Goal: Transaction & Acquisition: Purchase product/service

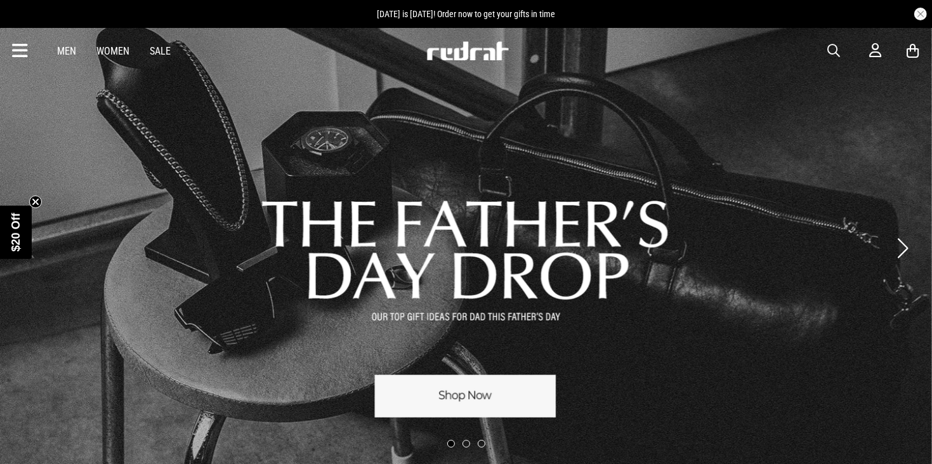
click at [842, 49] on button "button" at bounding box center [840, 50] width 25 height 15
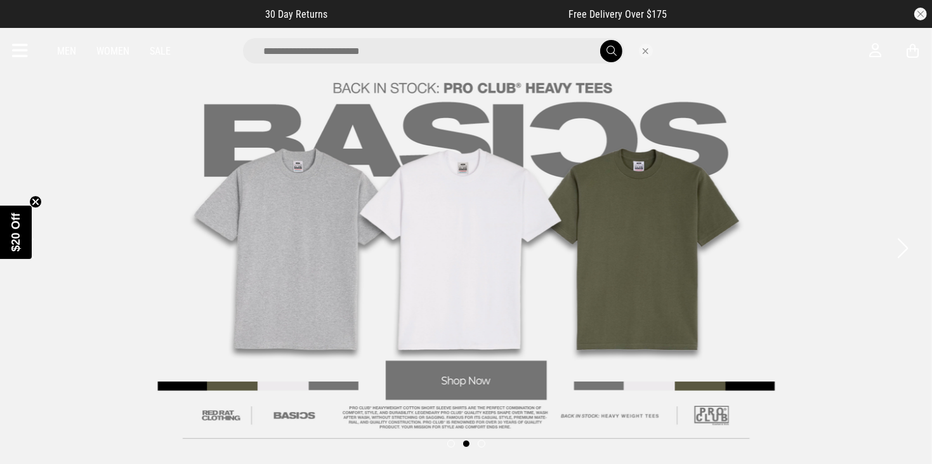
click at [519, 43] on input "search" at bounding box center [433, 50] width 381 height 25
type input "**********"
click at [600, 40] on button "submit" at bounding box center [611, 51] width 22 height 22
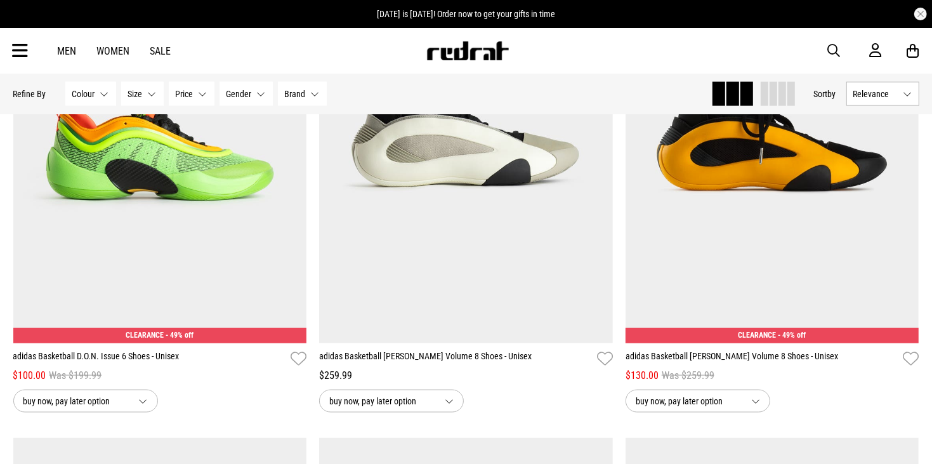
scroll to position [1290, 0]
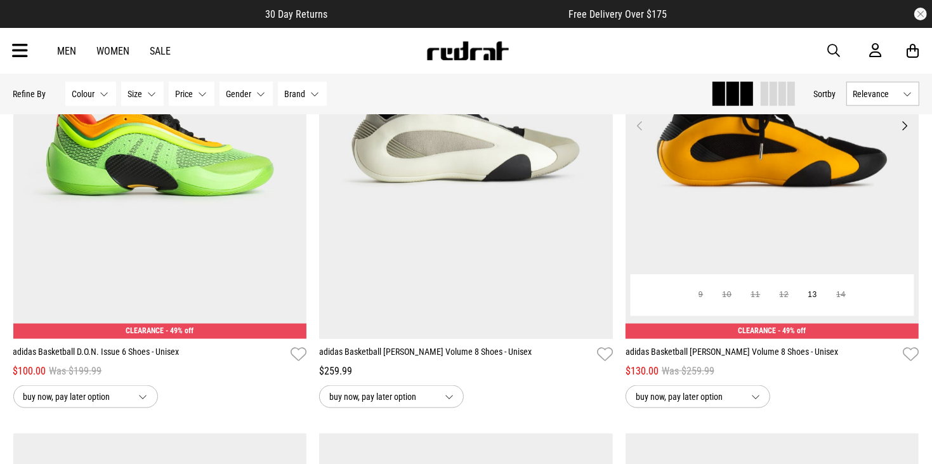
click at [744, 202] on img at bounding box center [773, 133] width 294 height 411
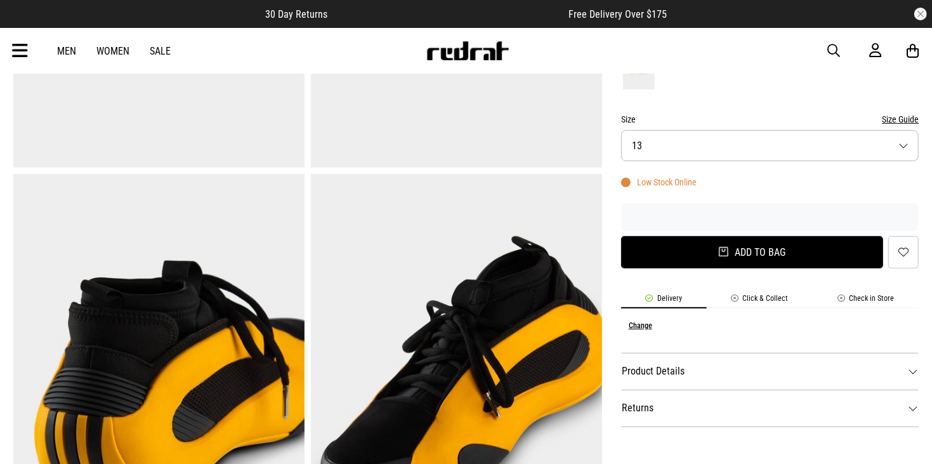
scroll to position [348, 0]
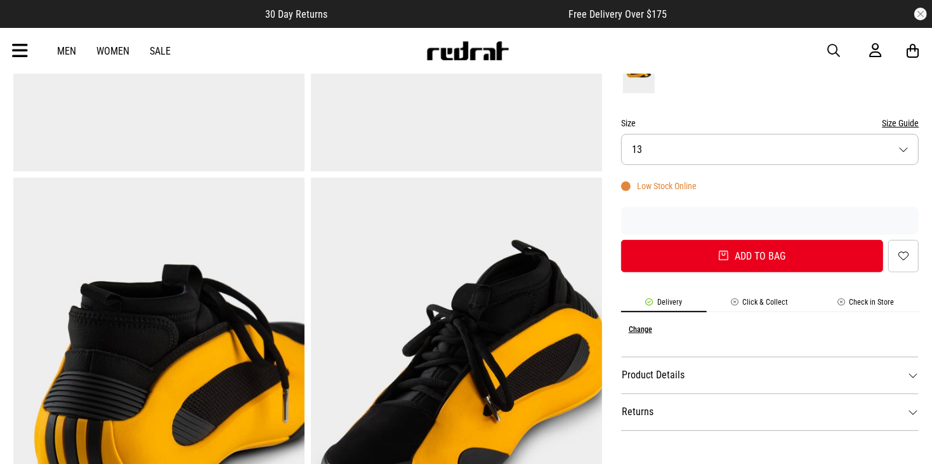
click at [678, 150] on button "Size 13" at bounding box center [770, 149] width 298 height 31
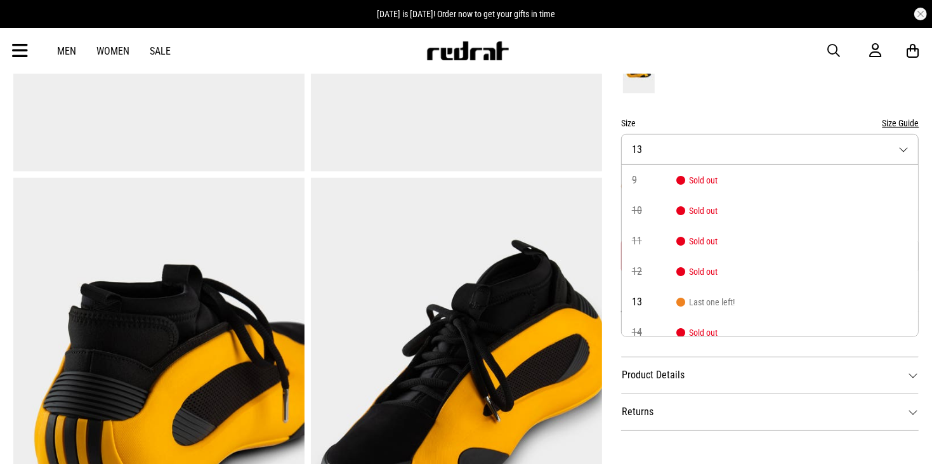
click at [718, 110] on form "Colour Core Yellow/Core Black/Silver Met Size Size Guide Size 13 9 Sold out 10 …" at bounding box center [770, 151] width 298 height 242
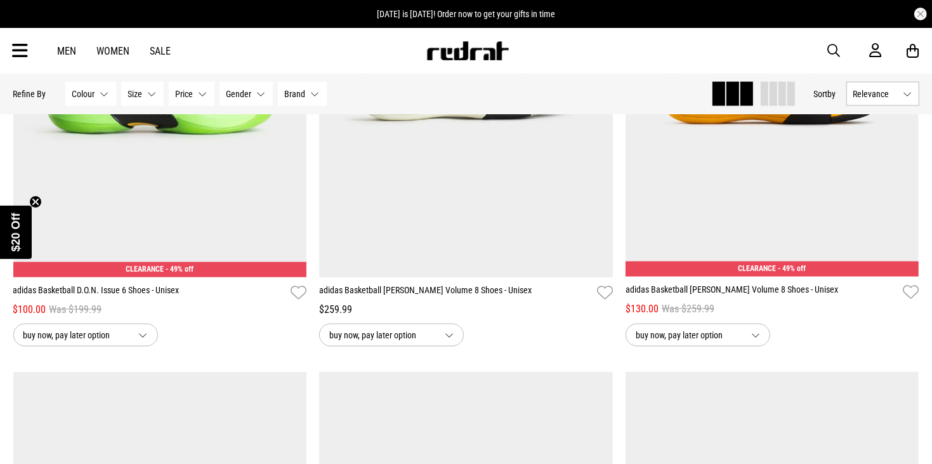
scroll to position [1365, 0]
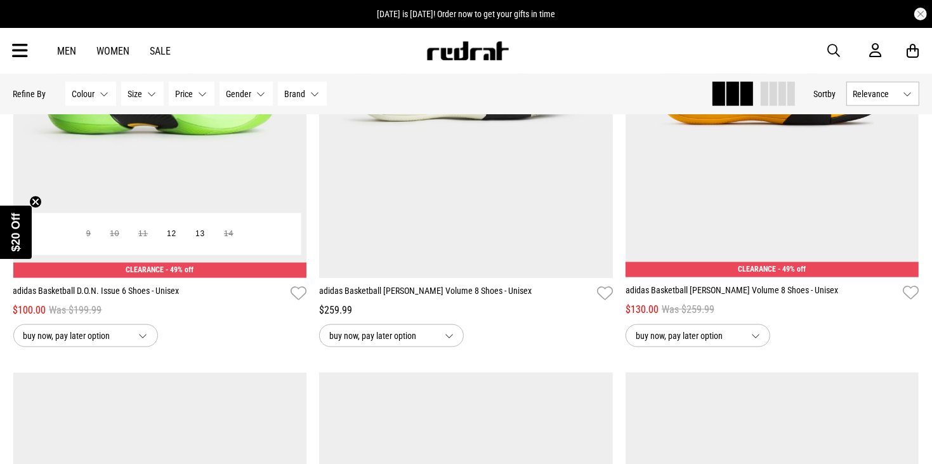
click at [159, 144] on img at bounding box center [160, 71] width 294 height 411
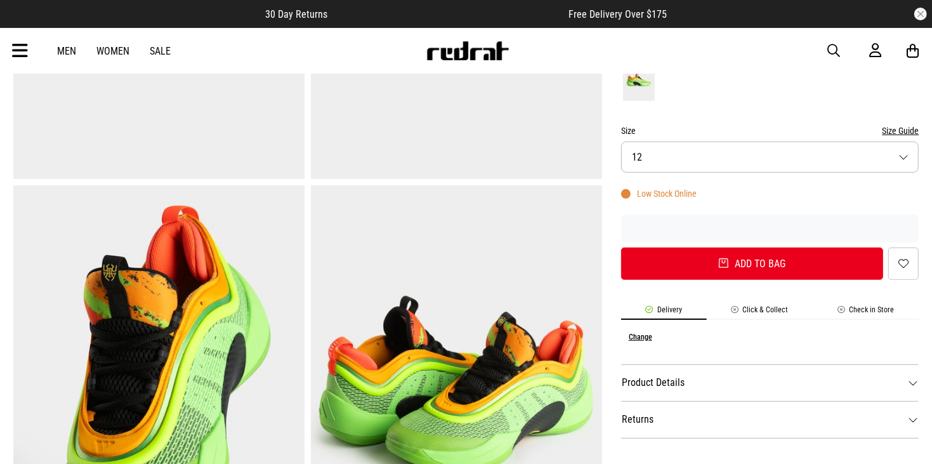
scroll to position [333, 0]
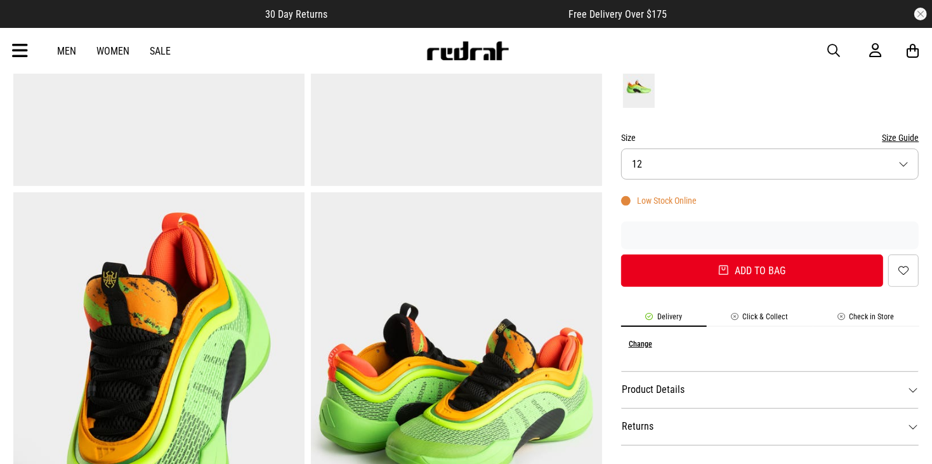
click at [671, 148] on button "Size 12" at bounding box center [770, 163] width 298 height 31
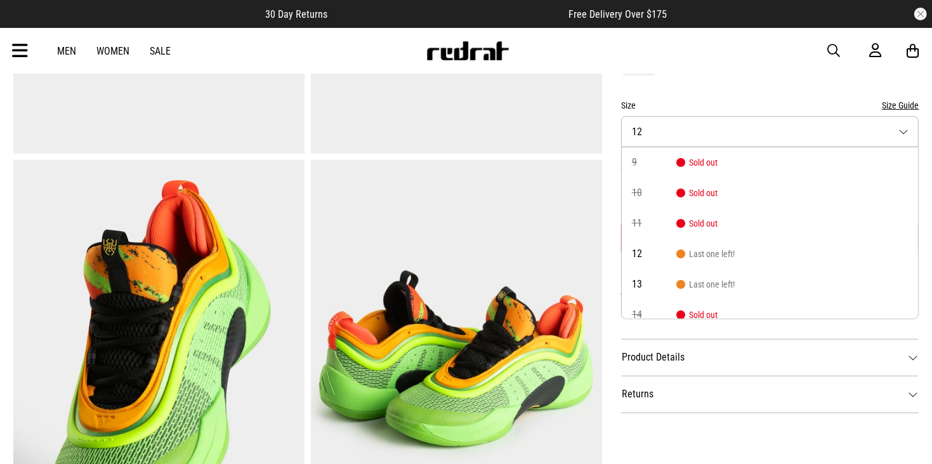
scroll to position [368, 0]
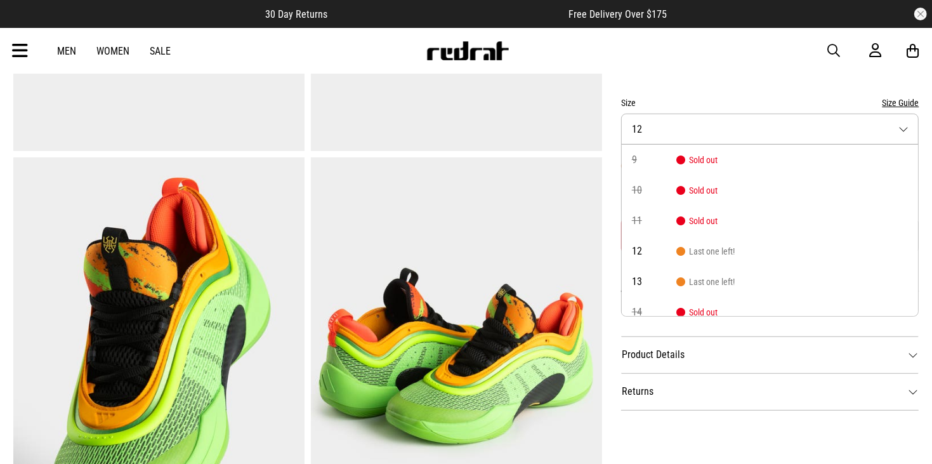
click at [678, 206] on li "11 Sold out" at bounding box center [770, 221] width 297 height 30
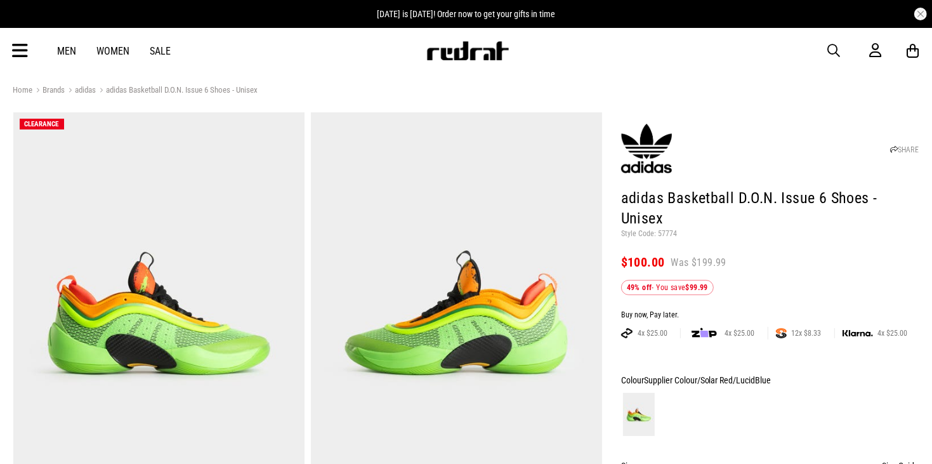
scroll to position [0, 0]
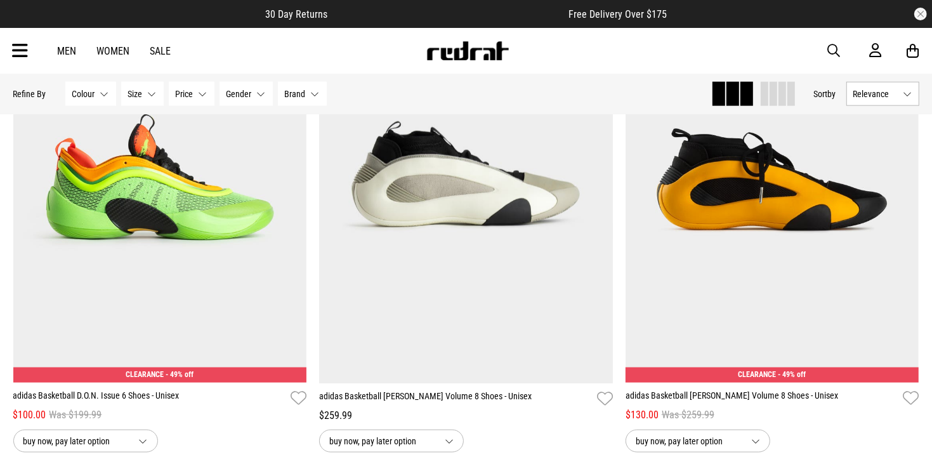
scroll to position [1266, 0]
